Goal: Book appointment/travel/reservation

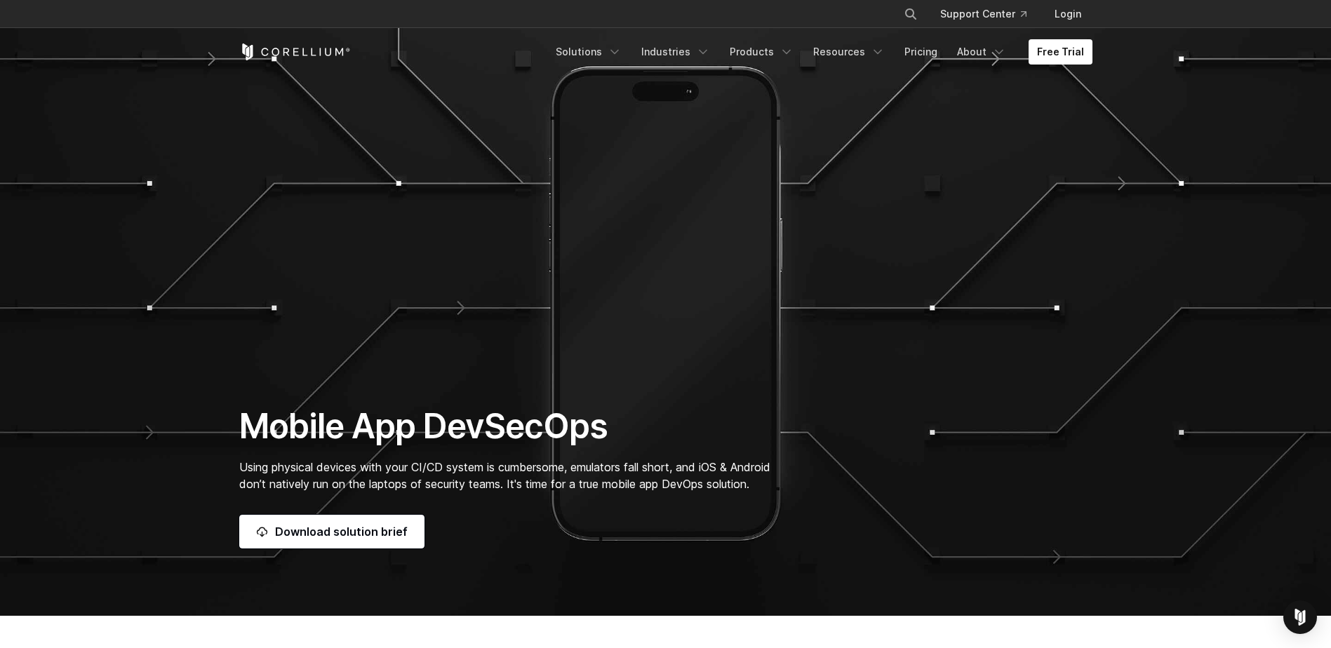
click at [304, 48] on icon "Corellium Home" at bounding box center [295, 51] width 112 height 17
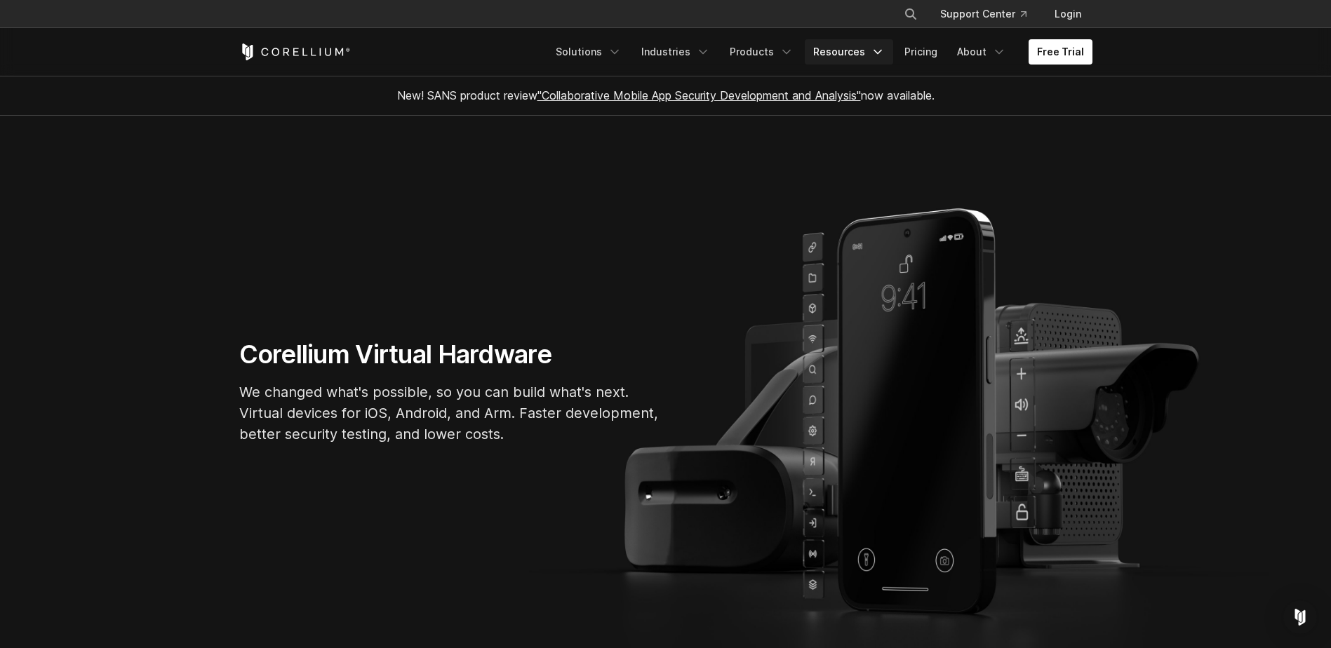
click at [880, 53] on polyline "Navigation Menu" at bounding box center [877, 53] width 7 height 4
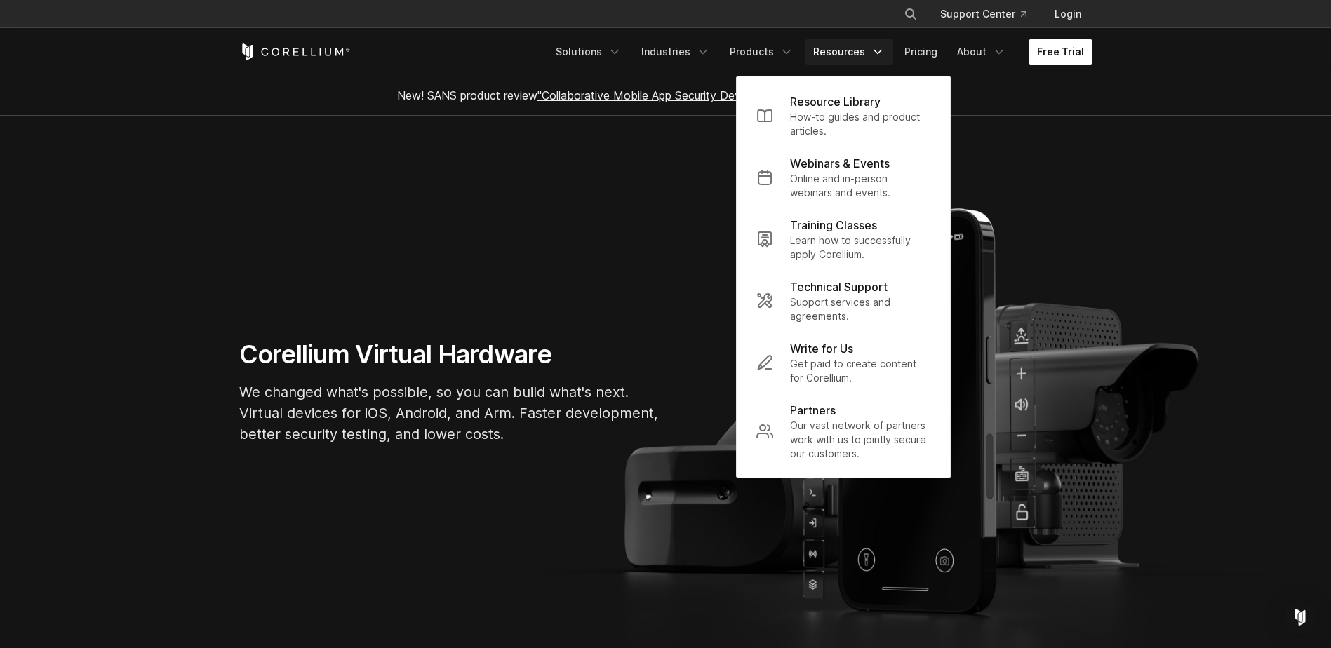
click at [1052, 47] on link "Free Trial" at bounding box center [1061, 51] width 64 height 25
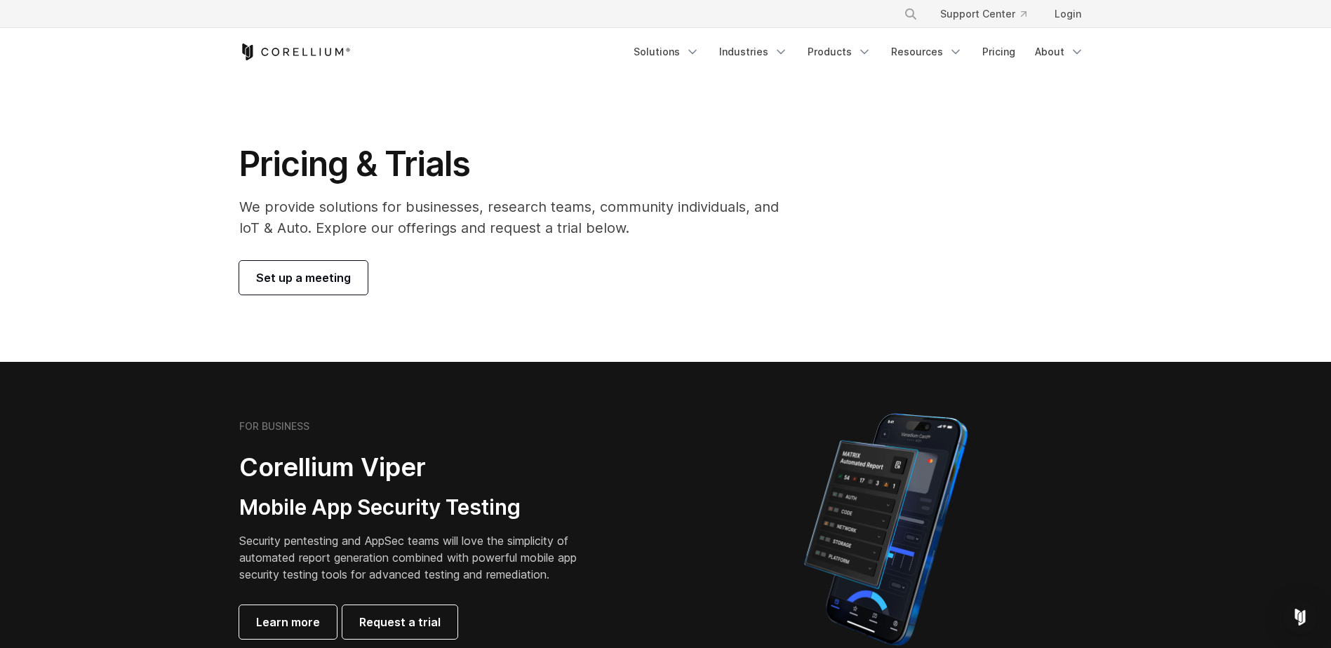
click at [335, 282] on span "Set up a meeting" at bounding box center [303, 277] width 95 height 17
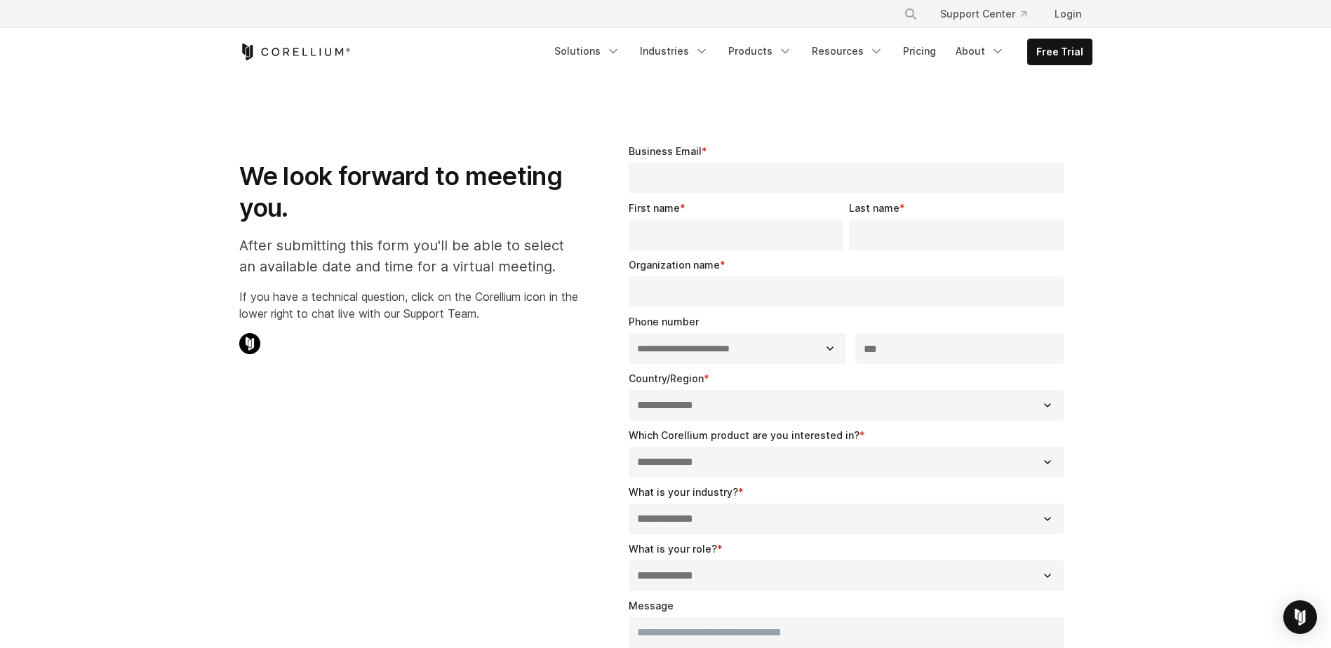
select select "**"
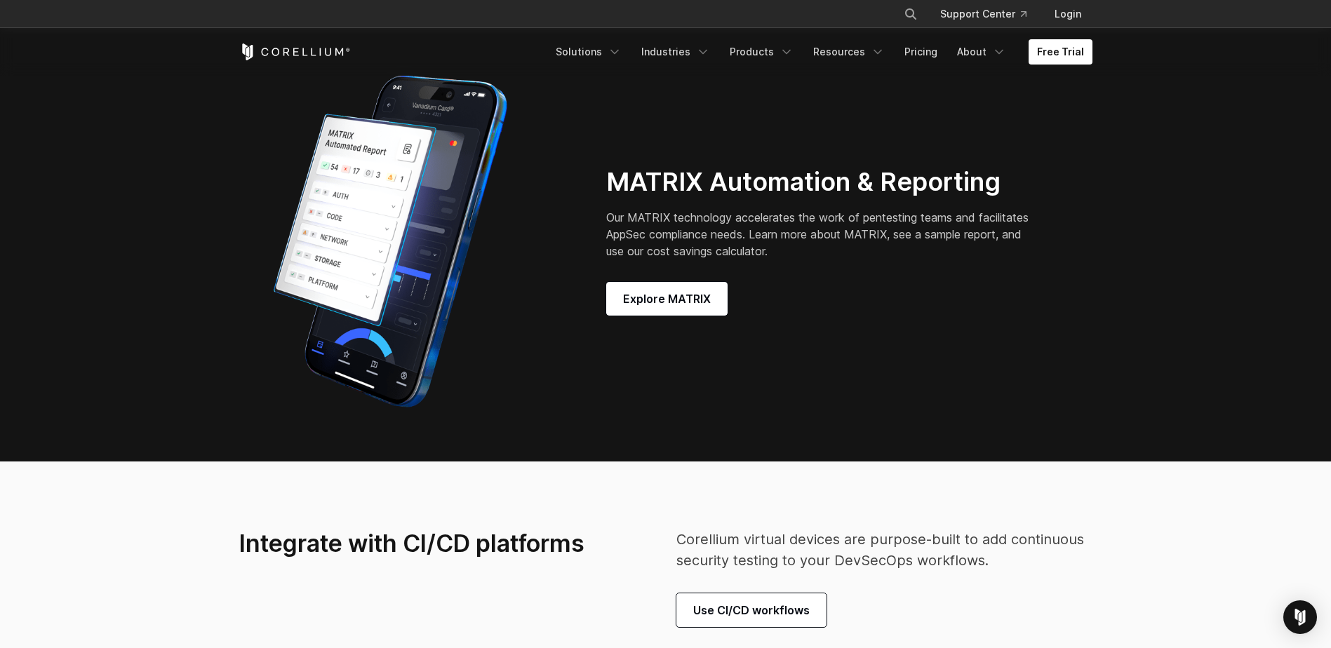
scroll to position [3648, 0]
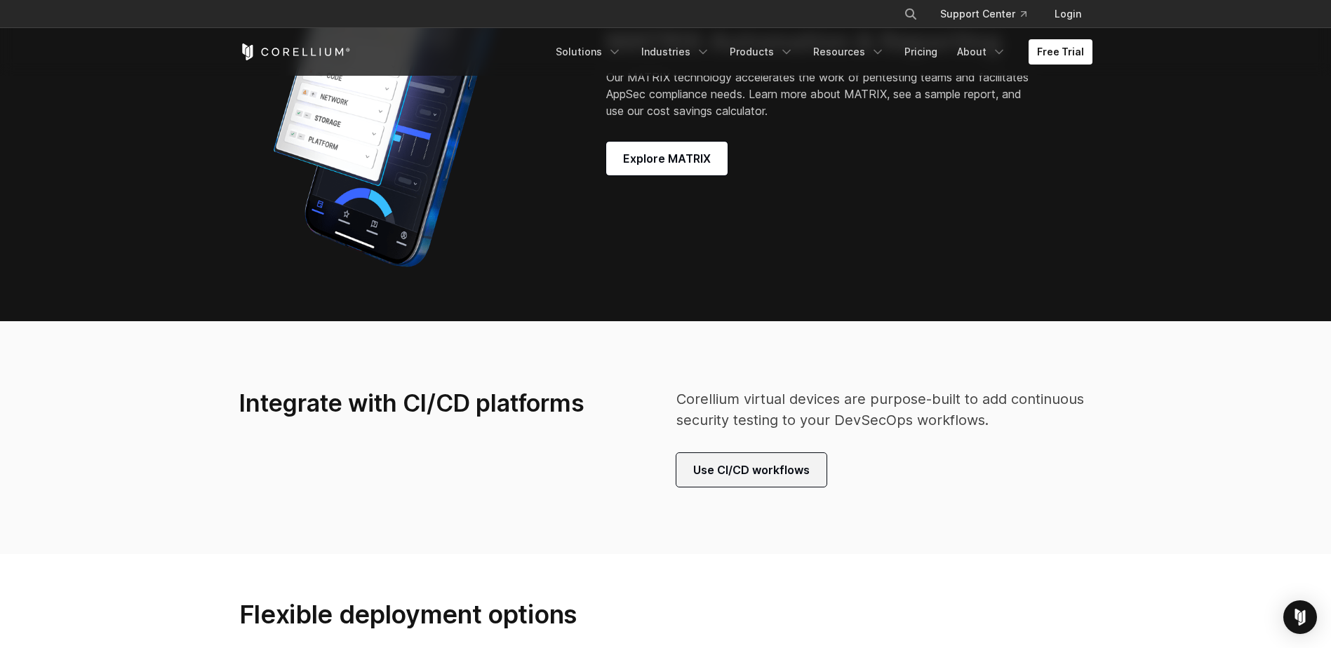
click at [635, 418] on span "Use CI/CD workflows" at bounding box center [751, 470] width 116 height 17
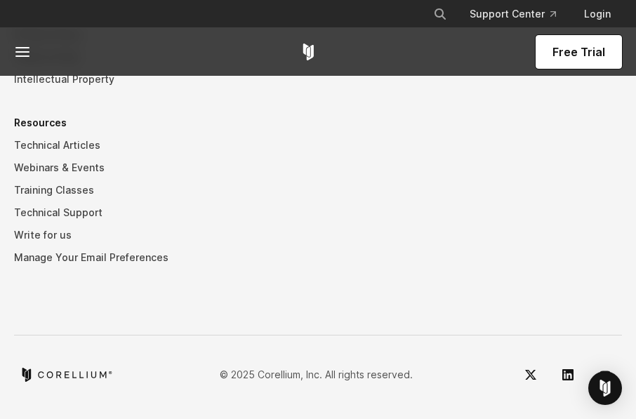
scroll to position [4572, 0]
